Goal: Task Accomplishment & Management: Manage account settings

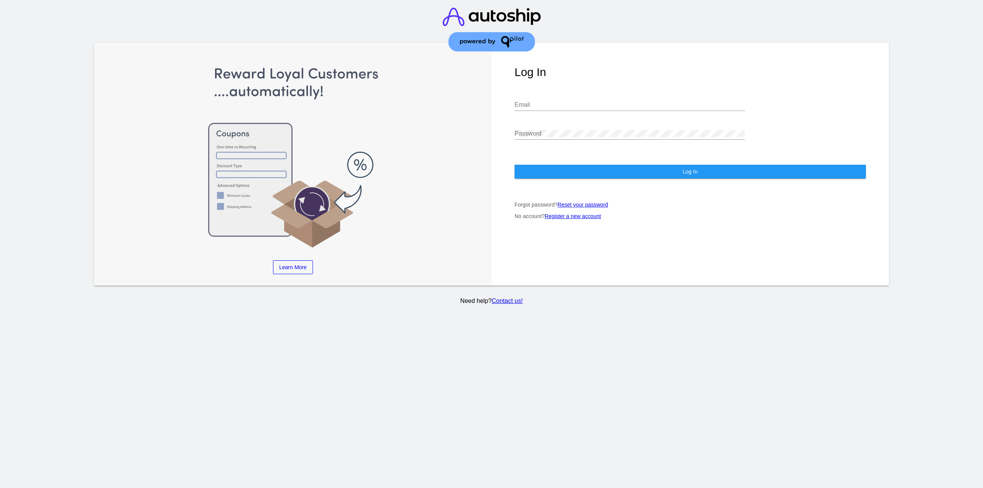
click at [602, 101] on div "Email" at bounding box center [629, 102] width 230 height 17
click at [601, 105] on input "Email" at bounding box center [629, 104] width 230 height 7
type input "[EMAIL_ADDRESS][DOMAIN_NAME]"
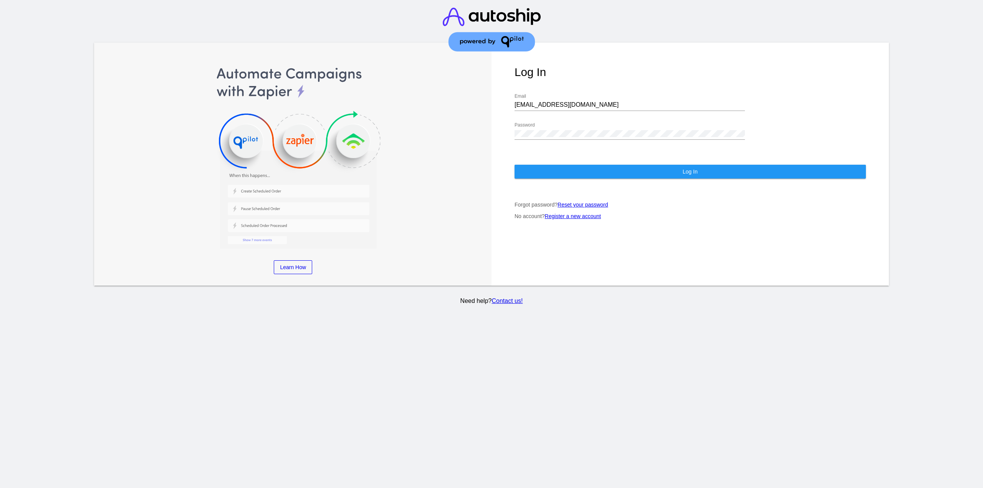
click at [586, 164] on div "Log In [EMAIL_ADDRESS][DOMAIN_NAME] Email Password Log In Forgot password? Rese…" at bounding box center [689, 164] width 397 height 243
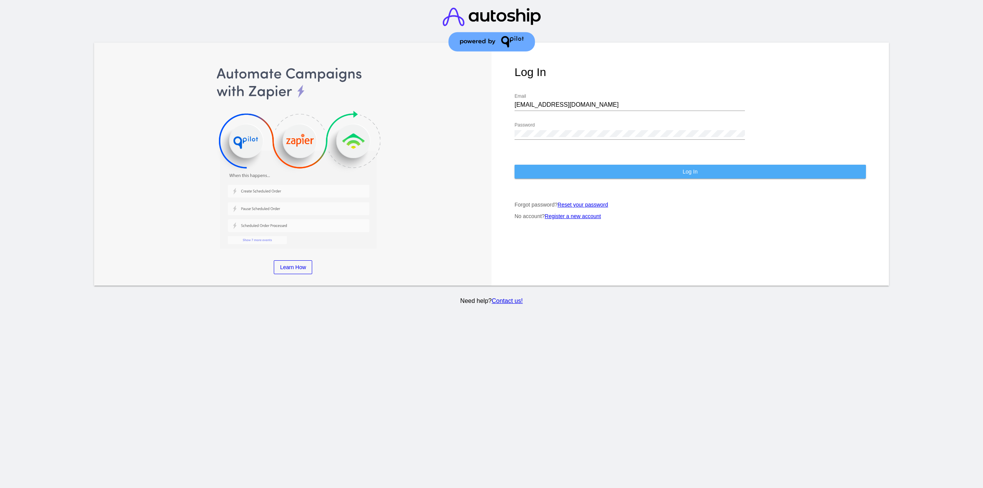
click at [584, 177] on button "Log In" at bounding box center [689, 172] width 351 height 14
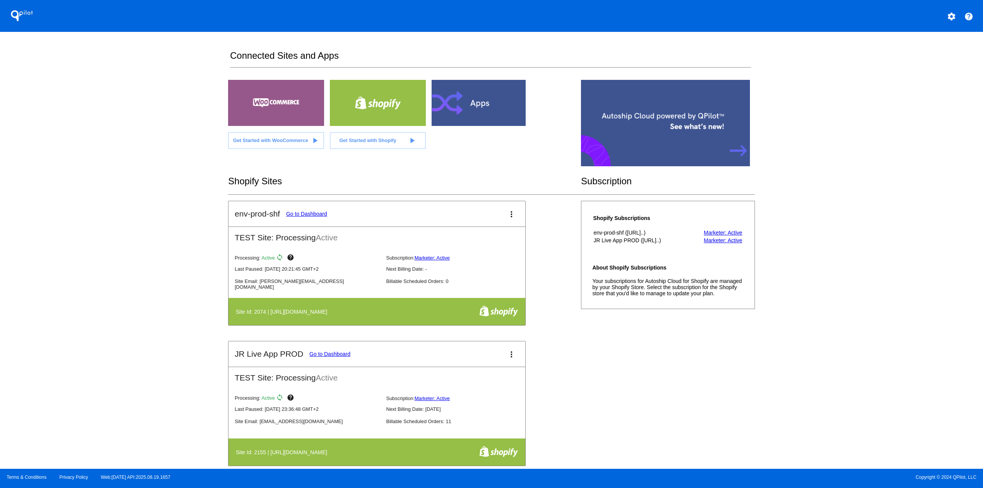
click at [951, 17] on mat-icon "settings" at bounding box center [951, 16] width 9 height 9
click at [919, 60] on span "Log out" at bounding box center [917, 57] width 18 height 6
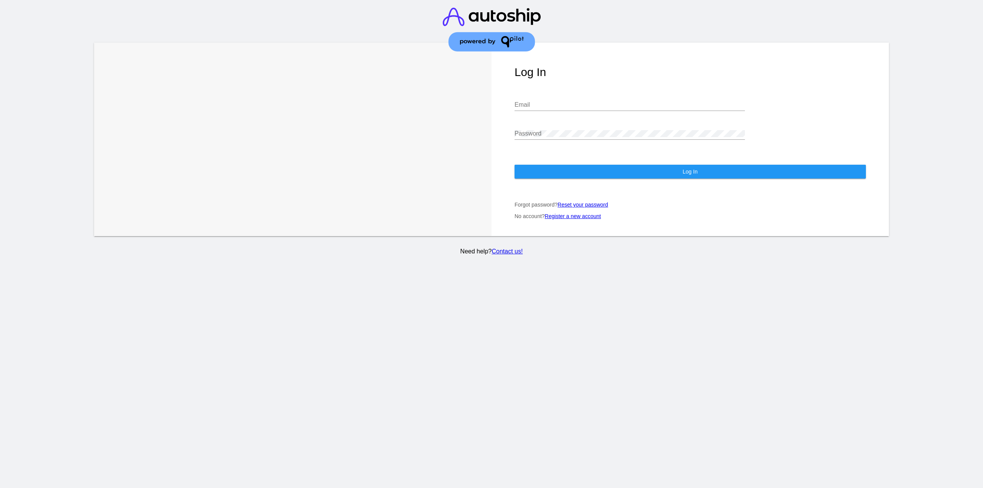
click at [636, 109] on div "Email" at bounding box center [629, 102] width 230 height 17
click at [554, 108] on input "Email" at bounding box center [629, 104] width 230 height 7
type input "[EMAIL_ADDRESS][DOMAIN_NAME]"
click at [571, 166] on button "Log In" at bounding box center [689, 172] width 351 height 14
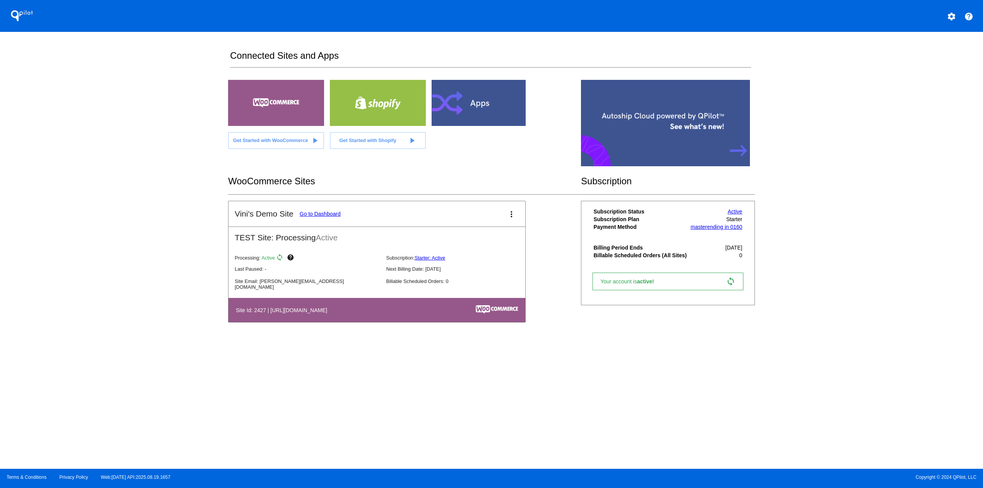
click at [330, 212] on link "Go to Dashboard" at bounding box center [319, 214] width 41 height 6
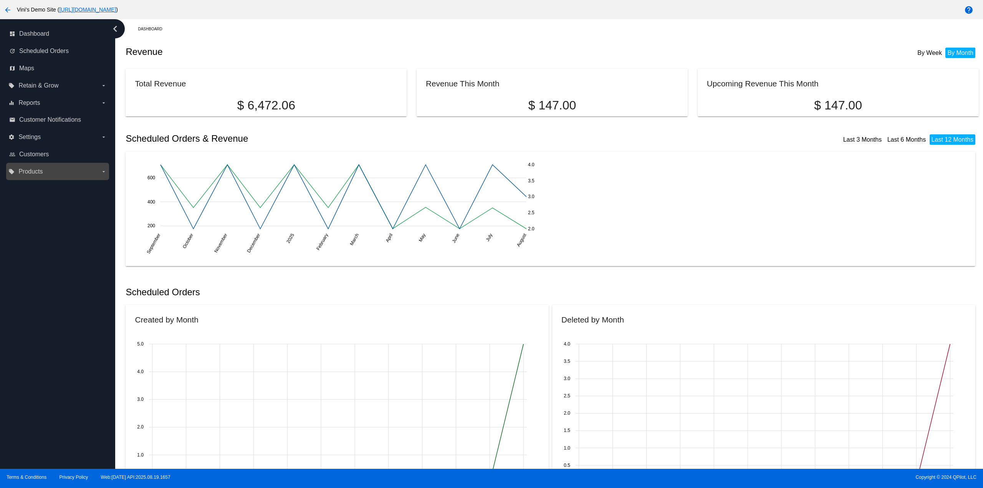
click at [50, 173] on label "local_offer Products arrow_drop_down" at bounding box center [57, 171] width 98 height 12
click at [0, 0] on input "local_offer Products arrow_drop_down" at bounding box center [0, 0] width 0 height 0
click at [45, 183] on ul "Products Product Groups" at bounding box center [57, 192] width 98 height 28
click at [39, 188] on span "Products" at bounding box center [35, 187] width 23 height 7
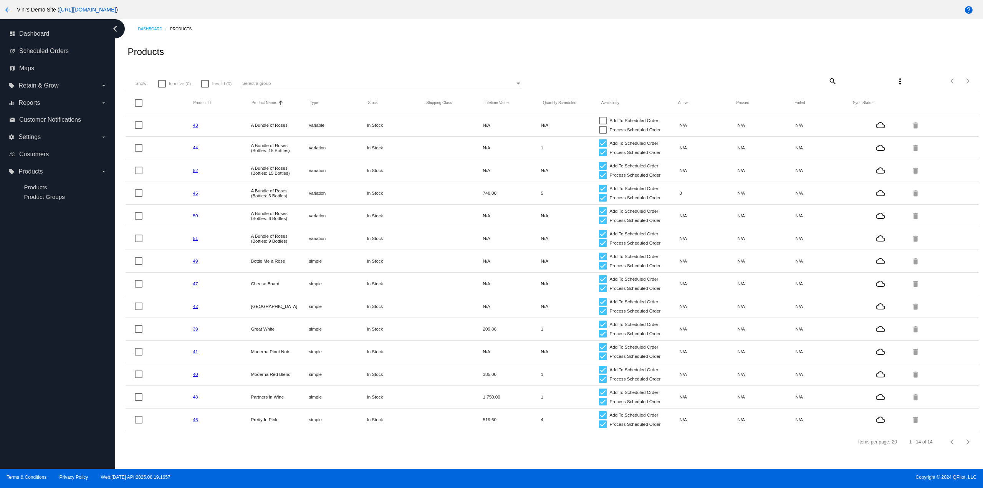
click at [7, 8] on mat-icon "arrow_back" at bounding box center [7, 9] width 9 height 9
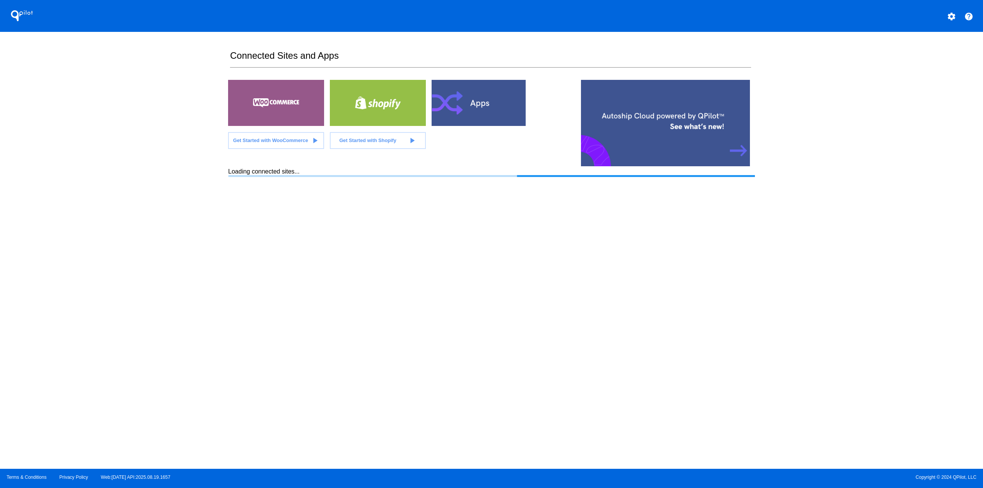
click at [951, 13] on mat-icon "settings" at bounding box center [951, 16] width 9 height 9
click at [928, 37] on button "person Log out" at bounding box center [922, 32] width 74 height 9
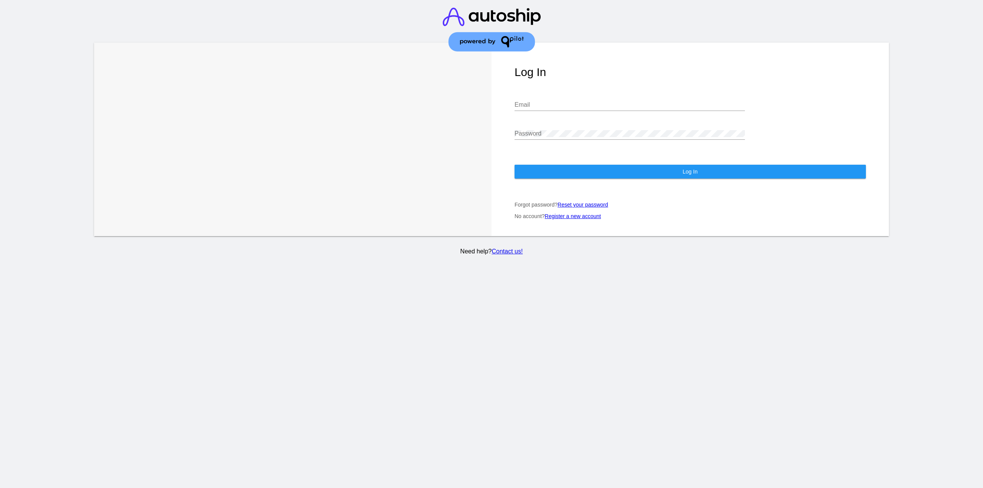
click at [590, 111] on div "Email" at bounding box center [629, 106] width 230 height 25
click at [588, 105] on input "Email" at bounding box center [629, 104] width 230 height 7
type input "[EMAIL_ADDRESS][DOMAIN_NAME]"
click at [556, 140] on div at bounding box center [629, 139] width 230 height 0
click at [554, 175] on button "Log In" at bounding box center [689, 172] width 351 height 14
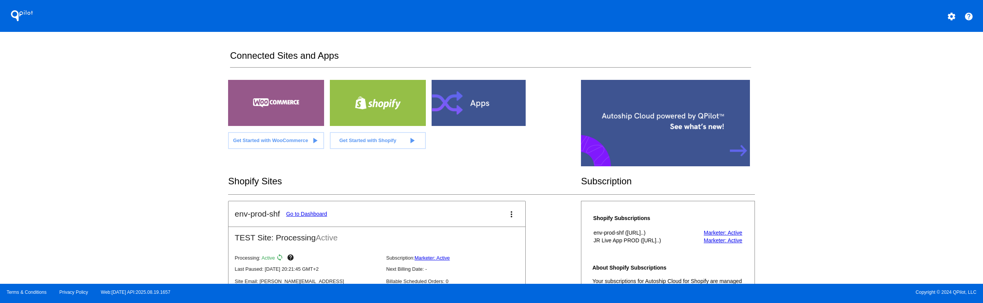
click at [951, 9] on button "settings" at bounding box center [951, 15] width 15 height 15
click at [910, 21] on span "My Account" at bounding box center [925, 20] width 32 height 7
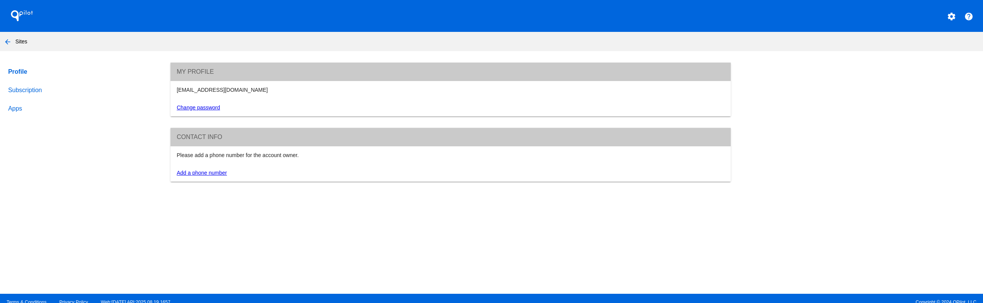
click at [33, 86] on link "Subscription" at bounding box center [82, 90] width 151 height 18
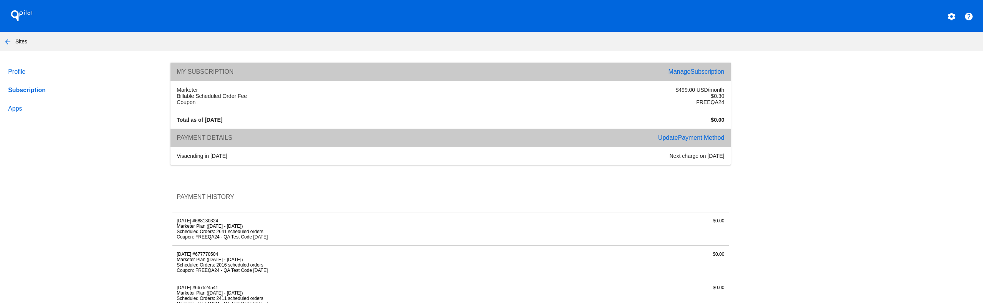
click at [690, 74] on span "Subscription" at bounding box center [707, 71] width 34 height 7
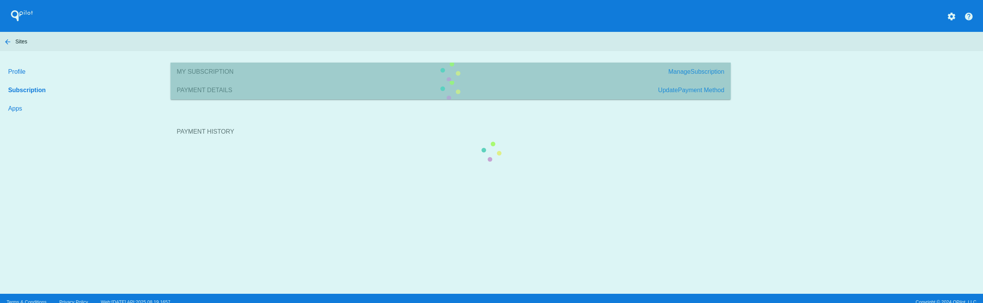
click at [170, 111] on section "Payment History" at bounding box center [450, 131] width 560 height 41
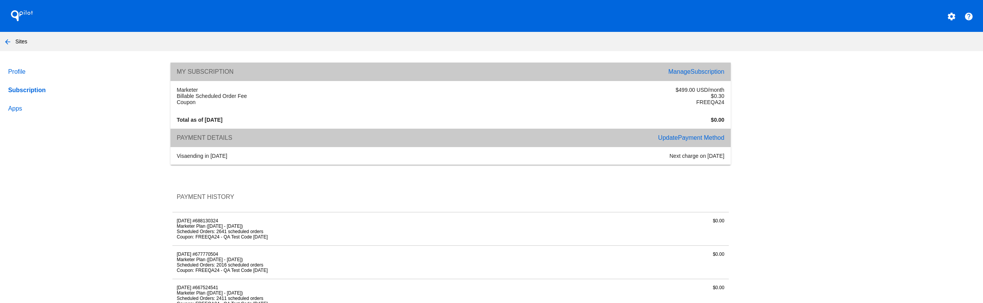
click at [690, 74] on span "Subscription" at bounding box center [707, 71] width 34 height 7
